Goal: Navigation & Orientation: Understand site structure

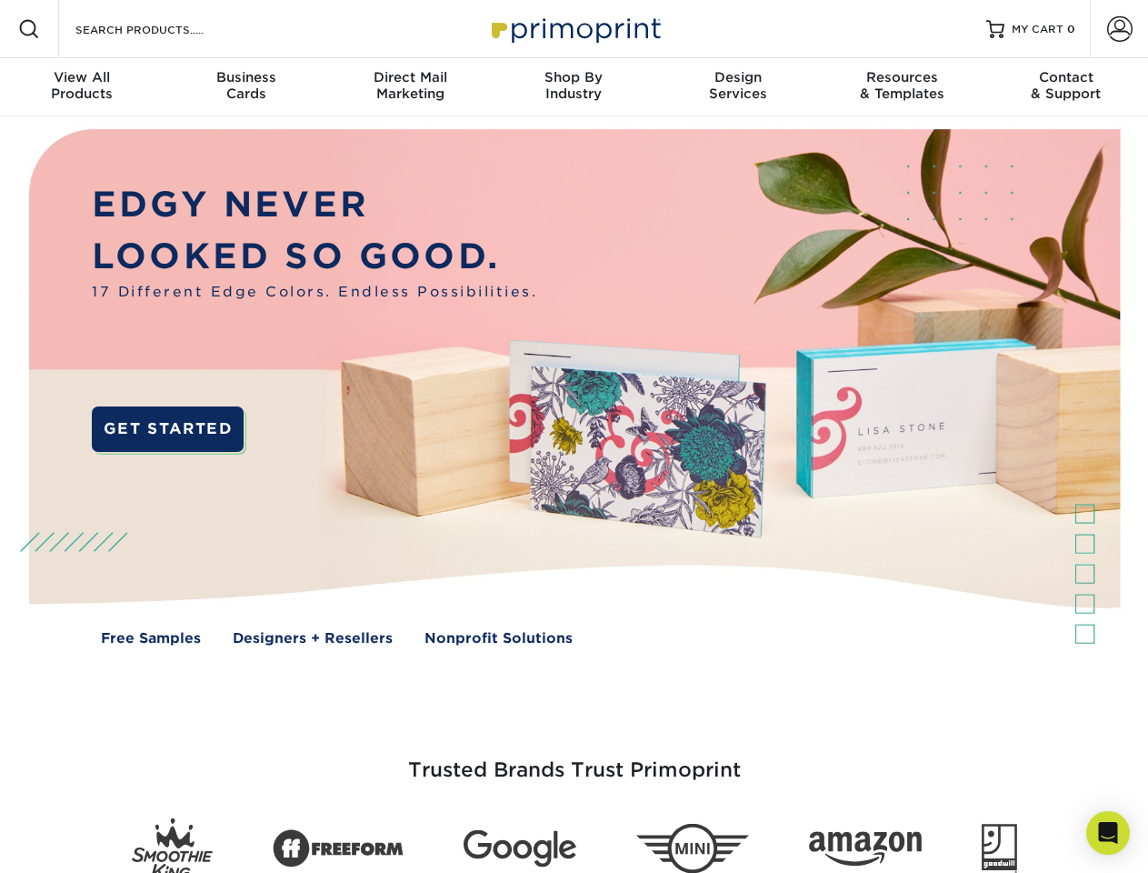
click at [574, 436] on img at bounding box center [573, 400] width 1136 height 568
click at [29, 29] on span at bounding box center [29, 29] width 22 height 22
click at [1119, 29] on span at bounding box center [1119, 28] width 25 height 25
click at [82, 87] on div "View All Products" at bounding box center [82, 85] width 164 height 33
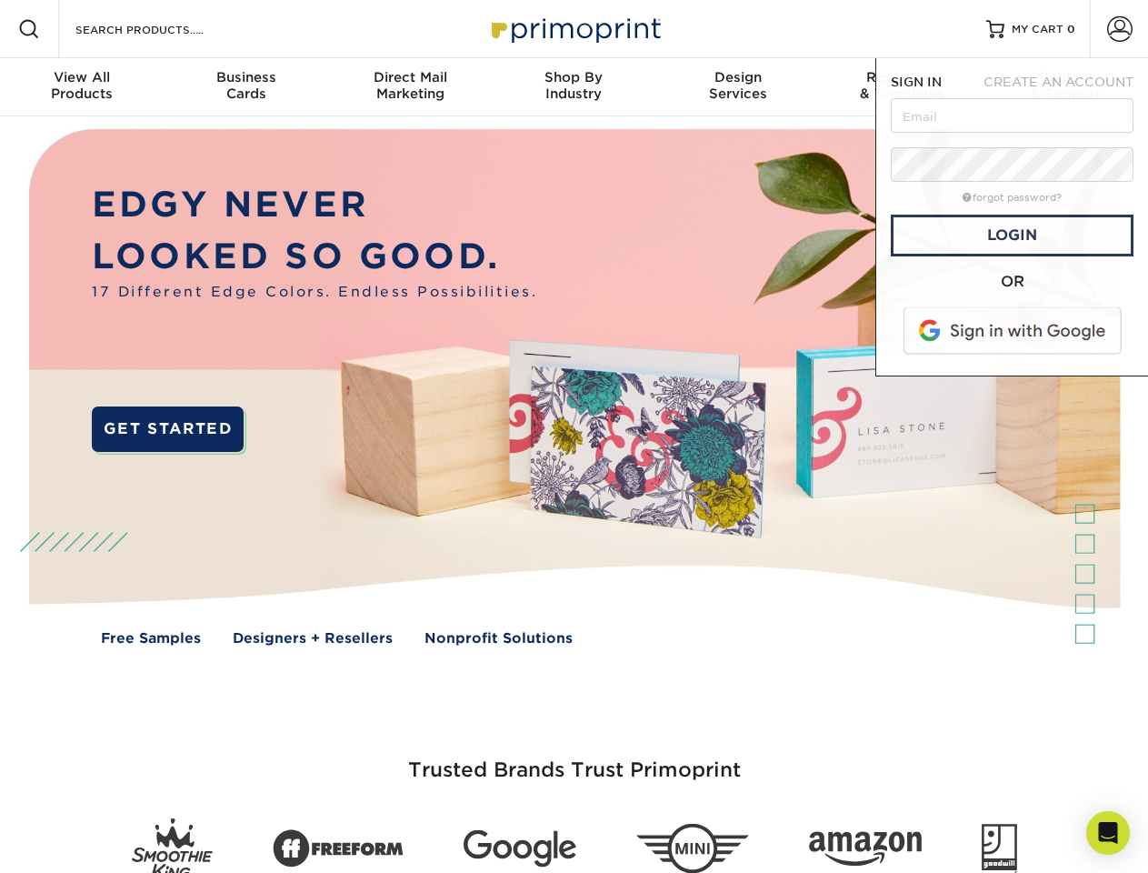
click at [245, 87] on div "Business Cards" at bounding box center [246, 85] width 164 height 33
click at [410, 87] on div "Direct Mail Marketing" at bounding box center [410, 85] width 164 height 33
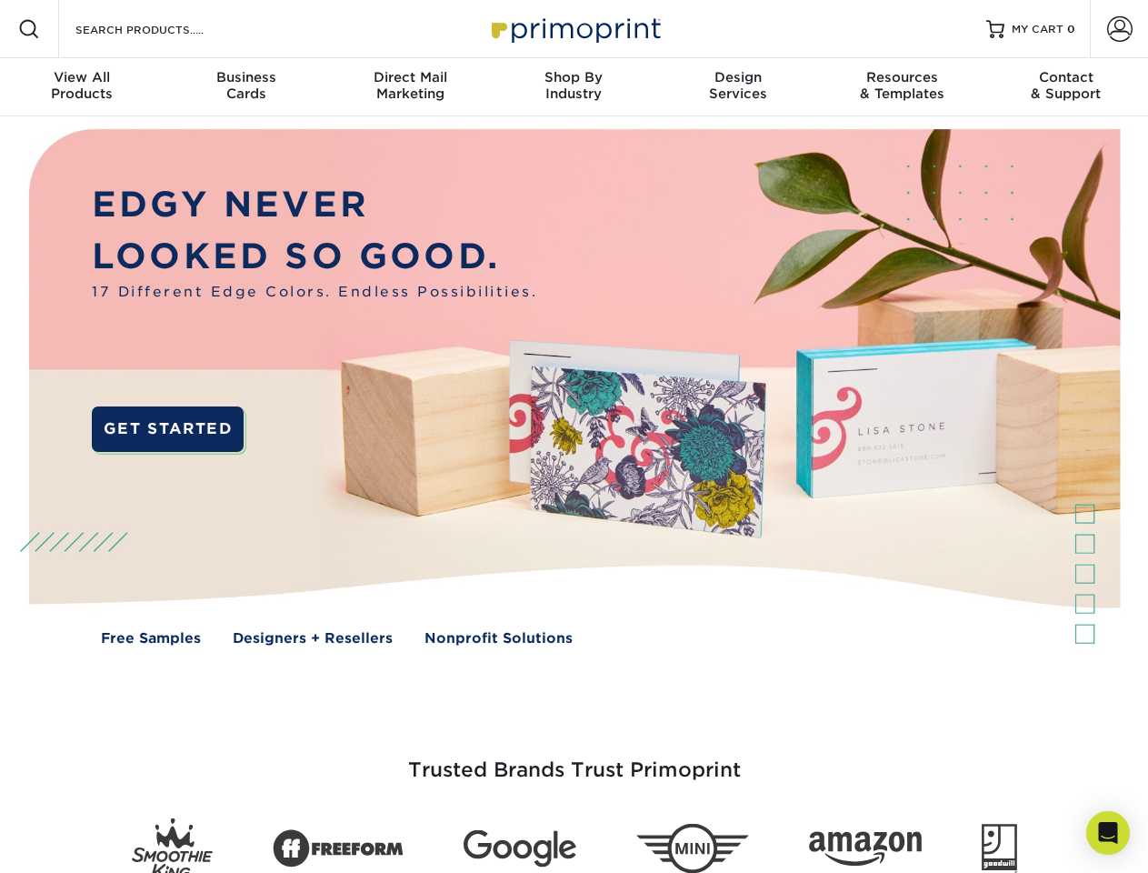
click at [574, 87] on div "Shop By Industry" at bounding box center [574, 85] width 164 height 33
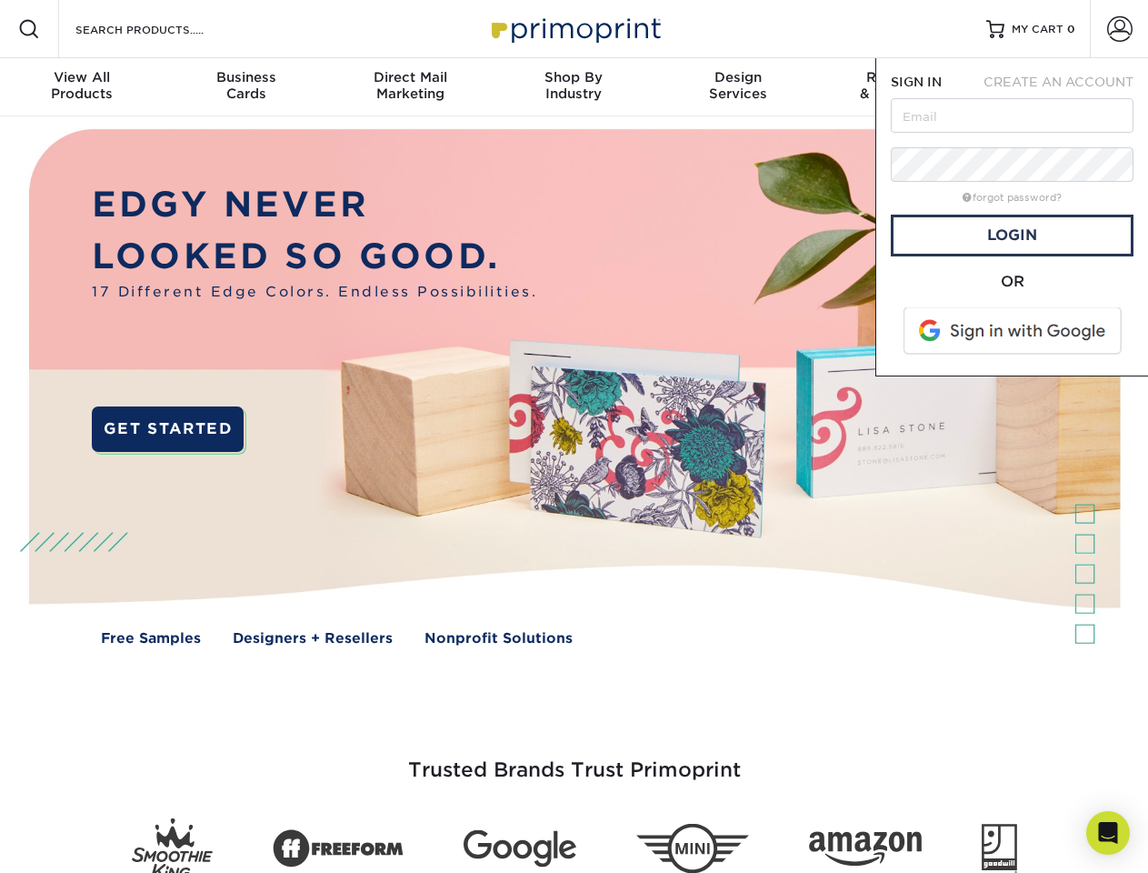
click at [738, 87] on div "Design Services" at bounding box center [738, 85] width 164 height 33
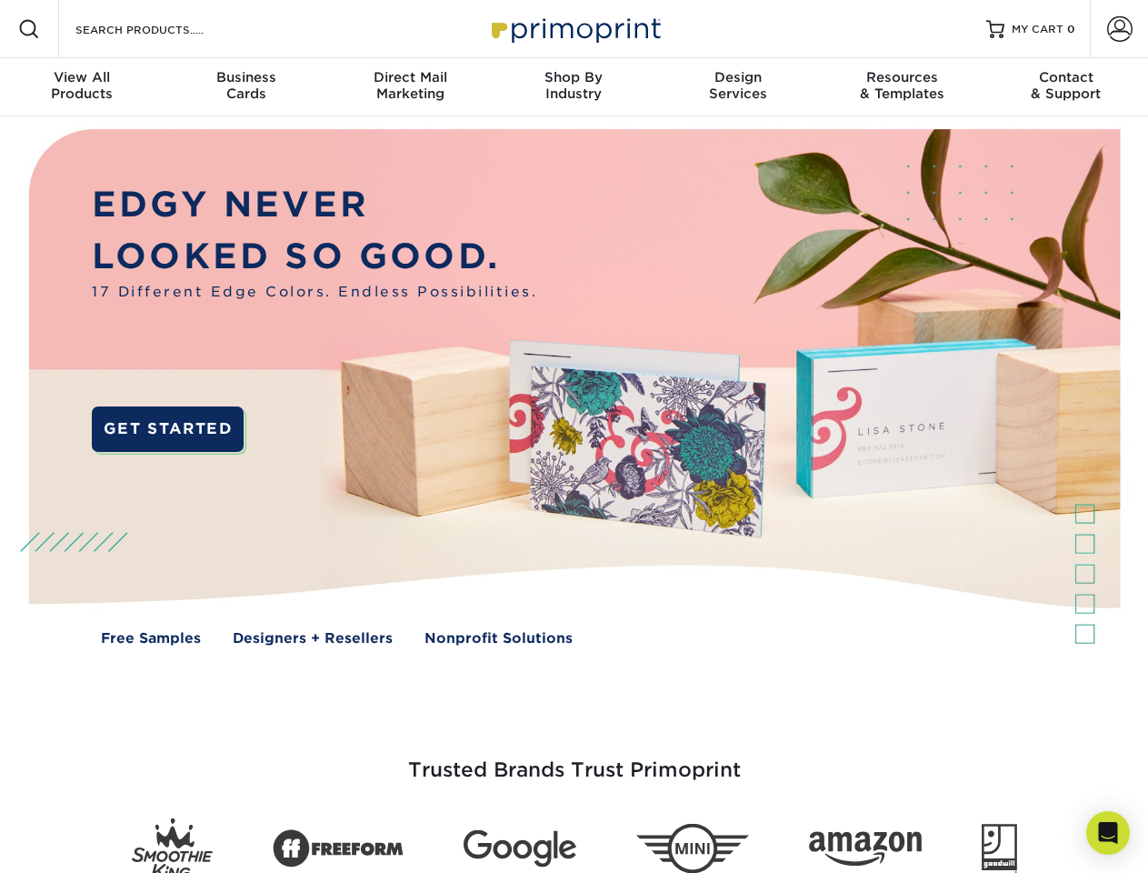
click at [902, 87] on span "SIGN IN" at bounding box center [916, 82] width 51 height 15
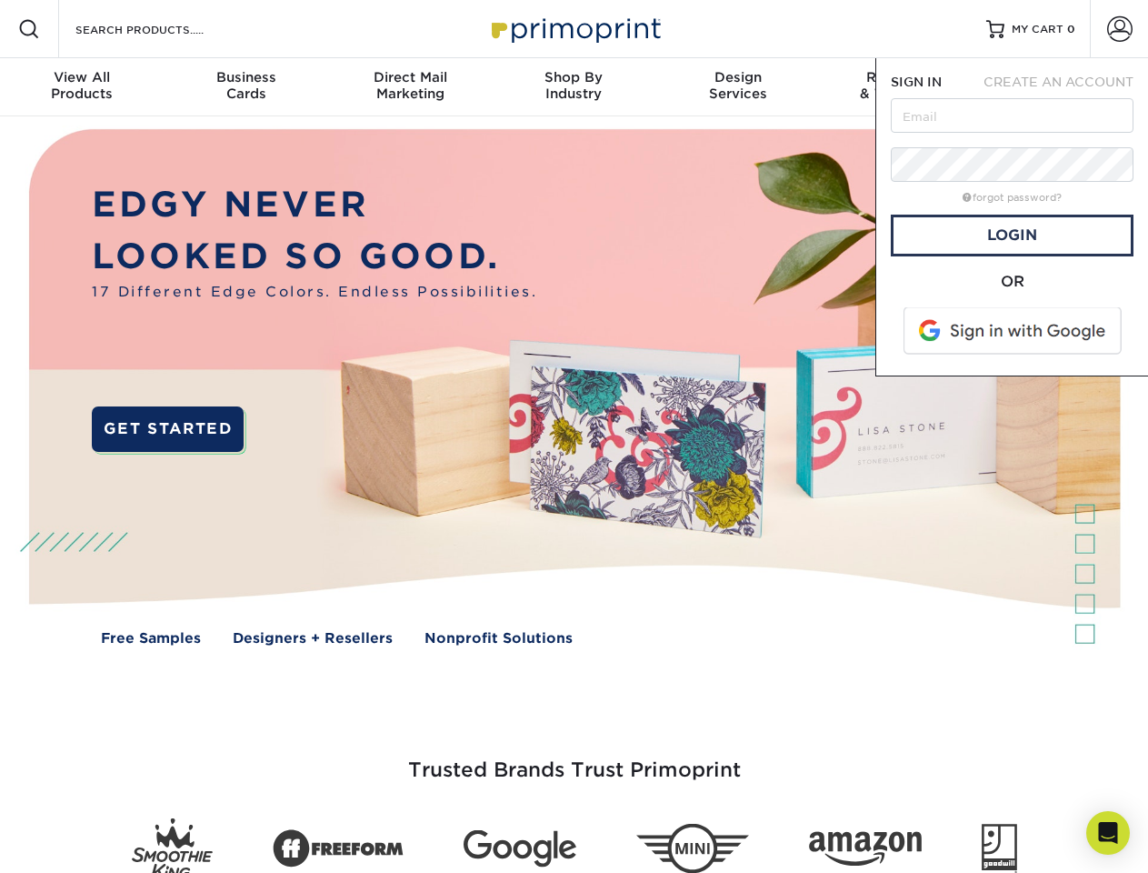
click at [1066, 87] on div "Contact & Support" at bounding box center [1067, 85] width 164 height 33
